Goal: Information Seeking & Learning: Check status

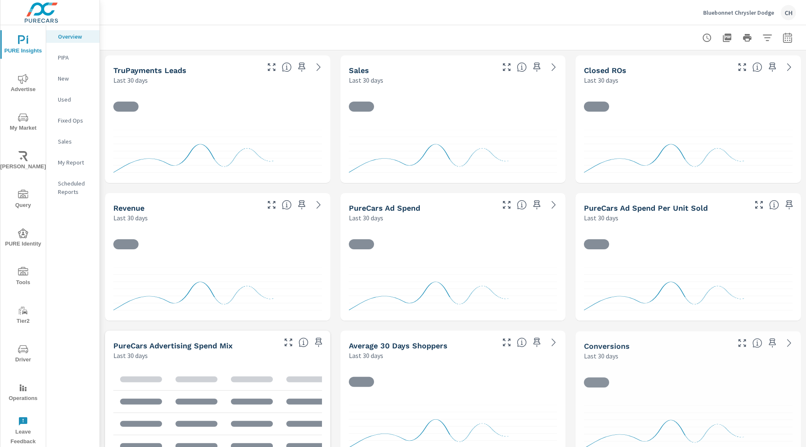
click at [69, 58] on p "PIPA" at bounding box center [75, 57] width 35 height 8
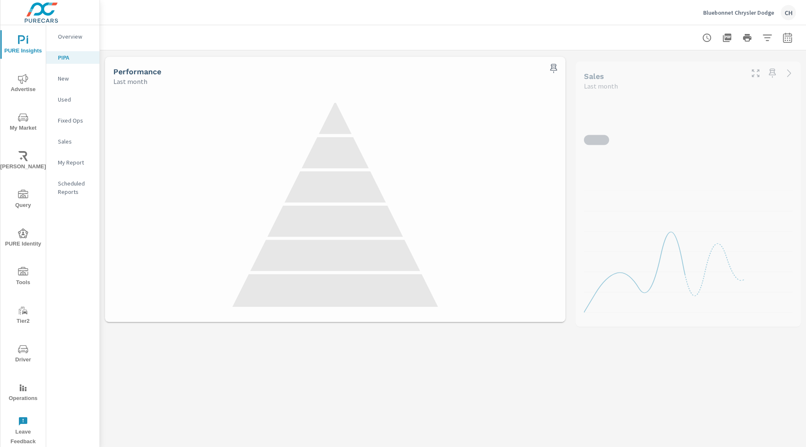
drag, startPoint x: 0, startPoint y: 0, endPoint x: 703, endPoint y: 174, distance: 723.8
click at [660, 136] on html "PURE Insights Advertise My Market [PERSON_NAME] Query PURE Identity Tools Tier2…" at bounding box center [403, 223] width 806 height 447
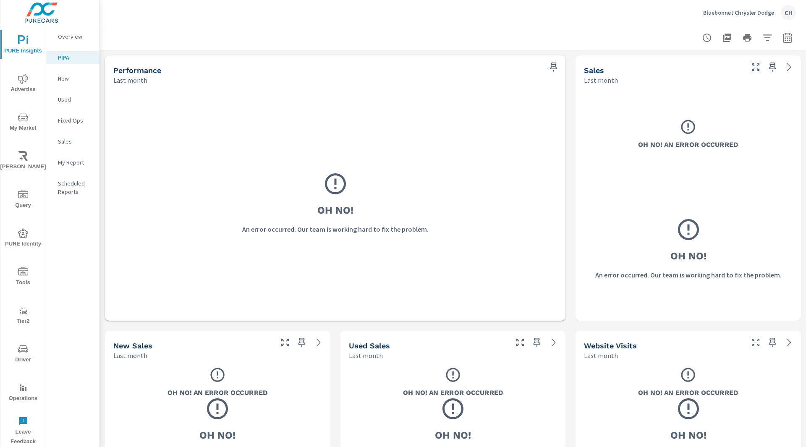
click at [642, 27] on div at bounding box center [453, 37] width 686 height 25
